Goal: Information Seeking & Learning: Understand process/instructions

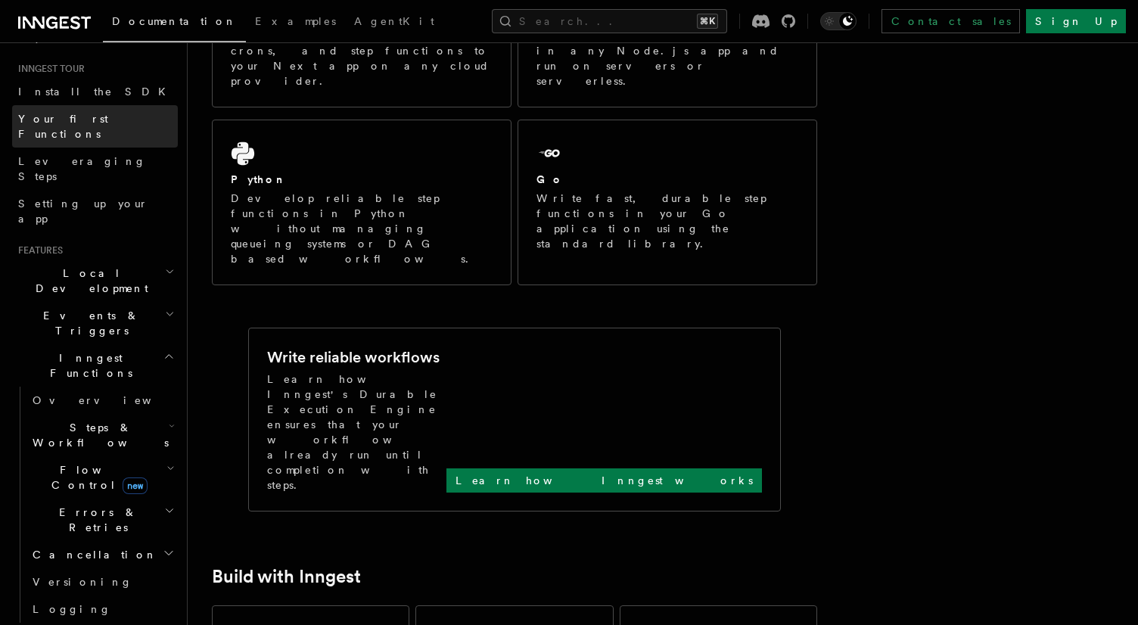
scroll to position [145, 0]
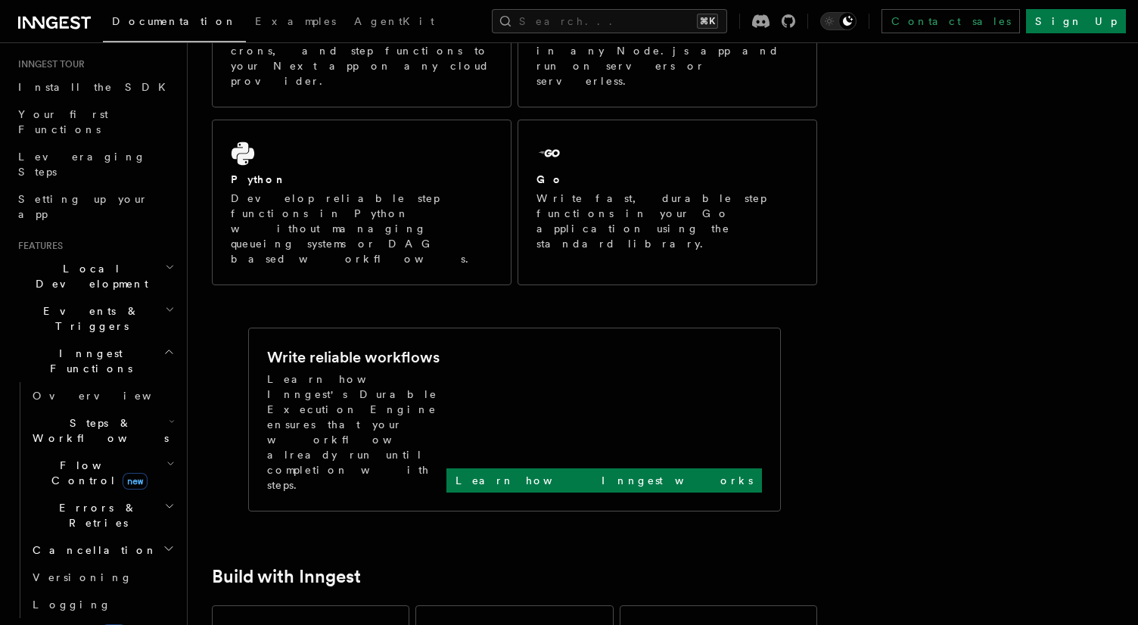
click at [71, 543] on span "Cancellation" at bounding box center [91, 550] width 131 height 15
click at [107, 564] on link "Overview" at bounding box center [109, 577] width 137 height 27
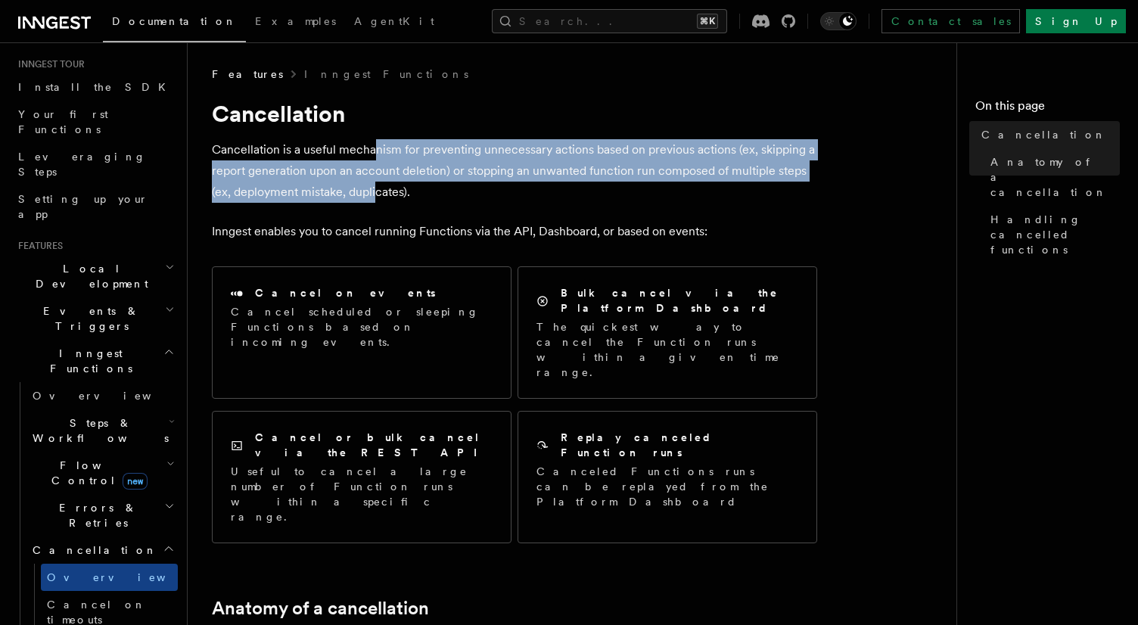
drag, startPoint x: 374, startPoint y: 144, endPoint x: 374, endPoint y: 195, distance: 51.5
click at [374, 195] on p "Cancellation is a useful mechanism for preventing unnecessary actions based on …" at bounding box center [514, 171] width 605 height 64
click at [92, 500] on span "Errors & Retries" at bounding box center [95, 515] width 138 height 30
click at [106, 564] on link "Retries" at bounding box center [109, 577] width 137 height 27
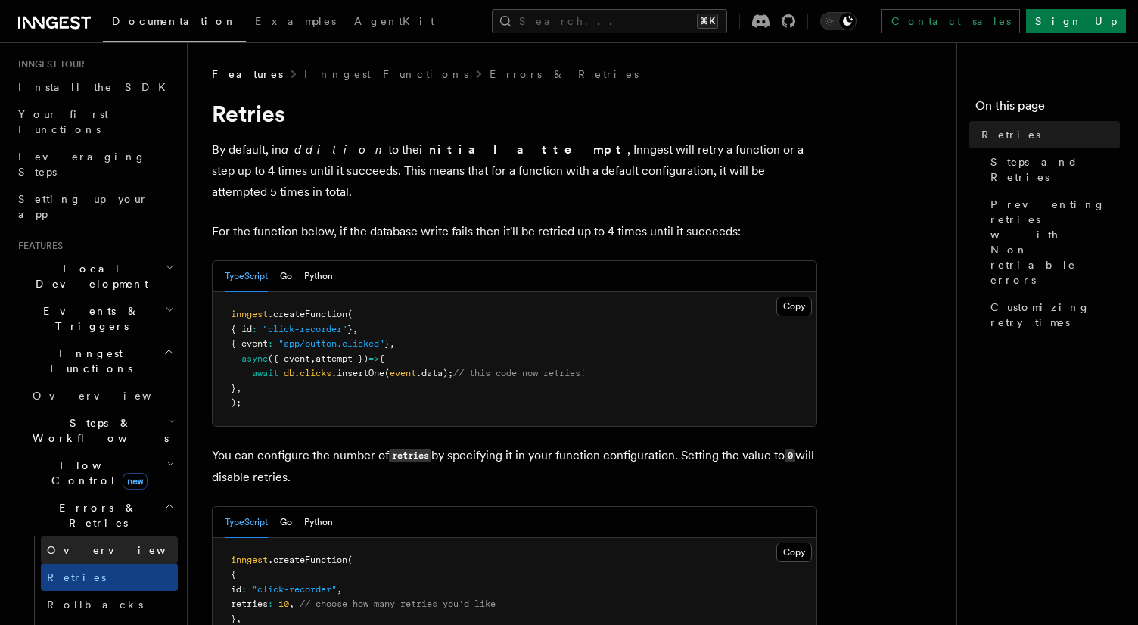
click at [105, 536] on link "Overview" at bounding box center [109, 549] width 137 height 27
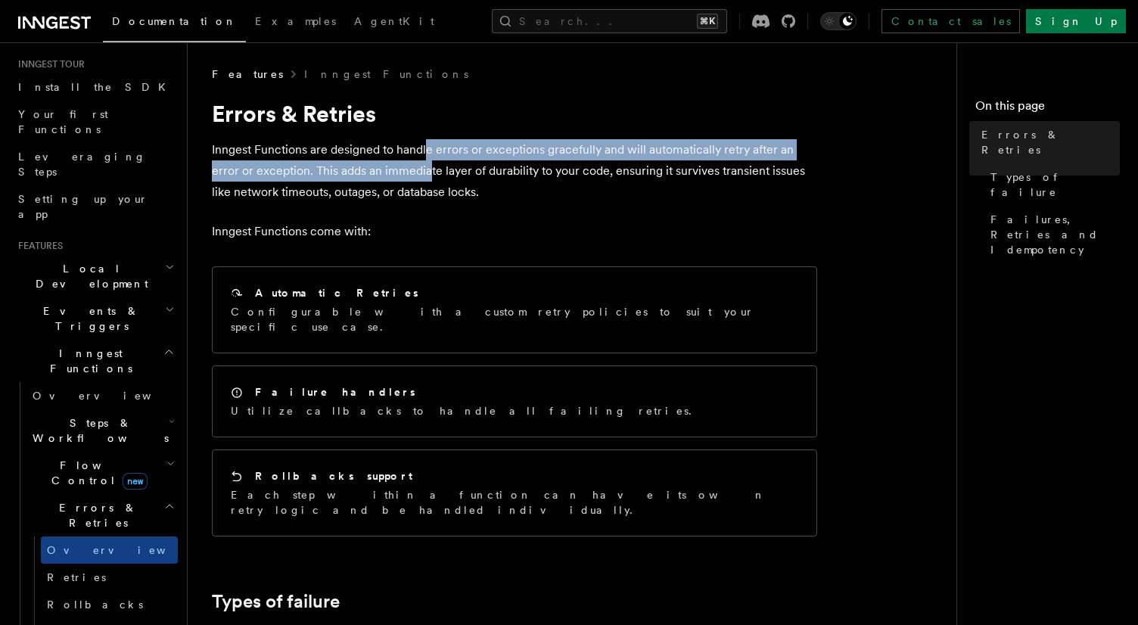
drag, startPoint x: 427, startPoint y: 148, endPoint x: 427, endPoint y: 172, distance: 23.5
click at [427, 172] on p "Inngest Functions are designed to handle errors or exceptions gracefully and wi…" at bounding box center [514, 171] width 605 height 64
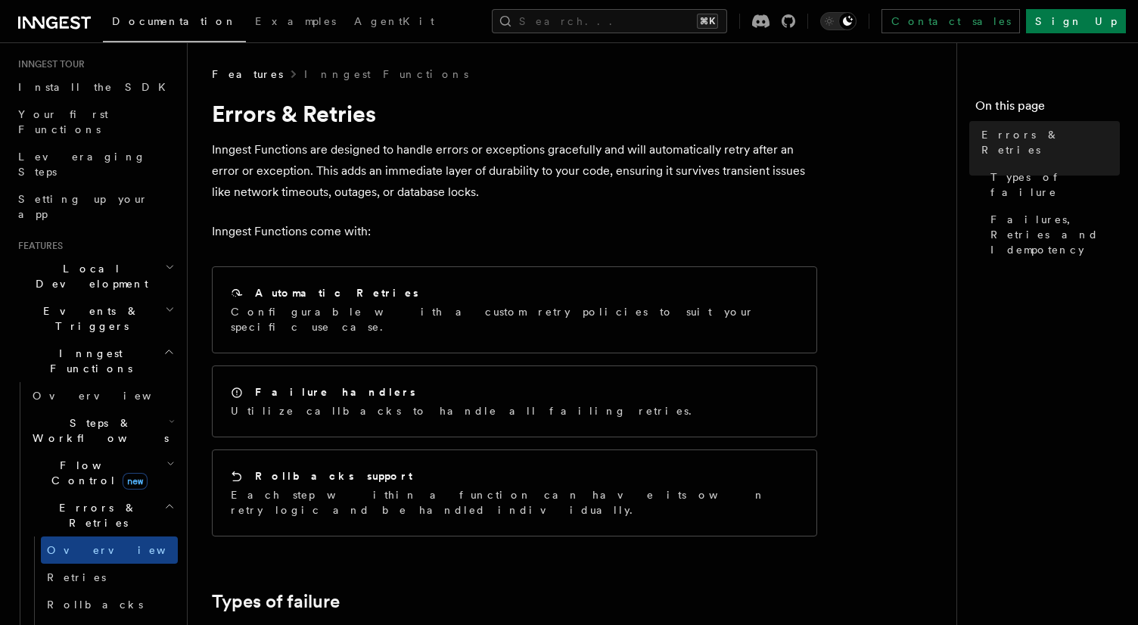
click at [388, 194] on p "Inngest Functions are designed to handle errors or exceptions gracefully and wi…" at bounding box center [514, 171] width 605 height 64
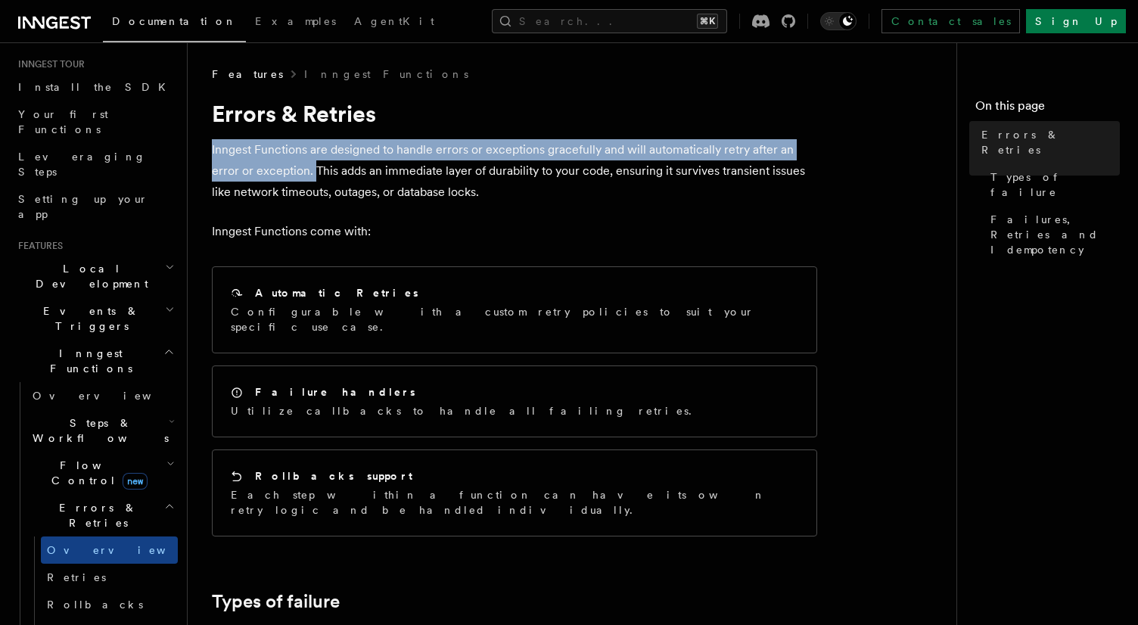
drag, startPoint x: 312, startPoint y: 170, endPoint x: 207, endPoint y: 148, distance: 107.4
